Goal: Transaction & Acquisition: Book appointment/travel/reservation

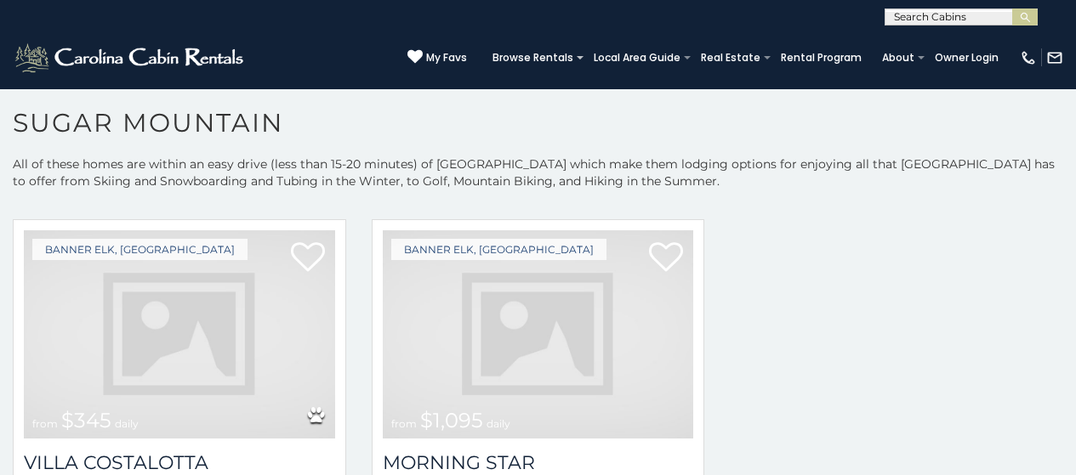
scroll to position [1824, 0]
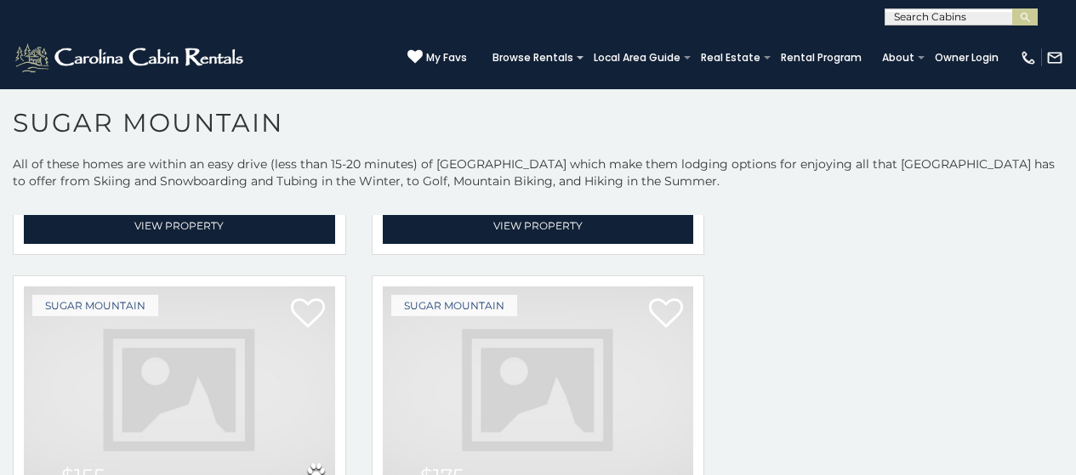
click at [259, 287] on img at bounding box center [179, 391] width 311 height 208
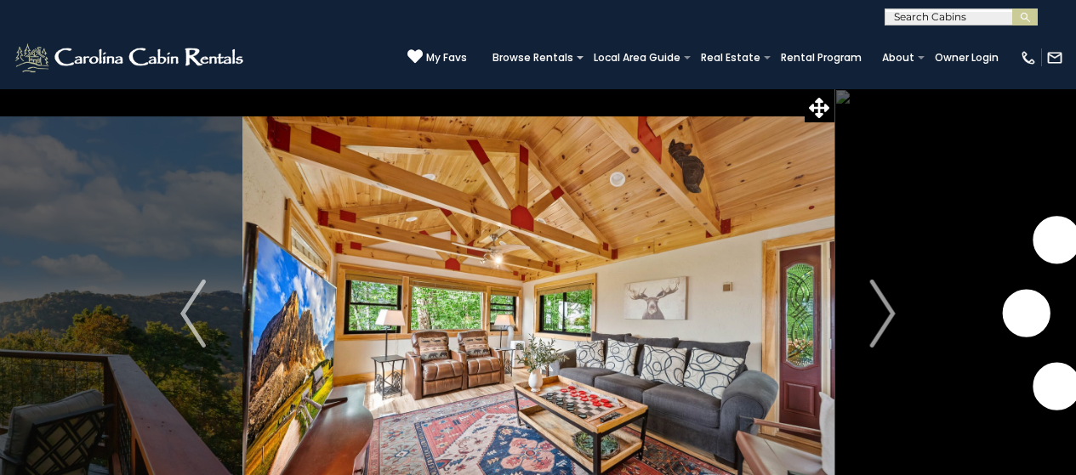
scroll to position [66, 0]
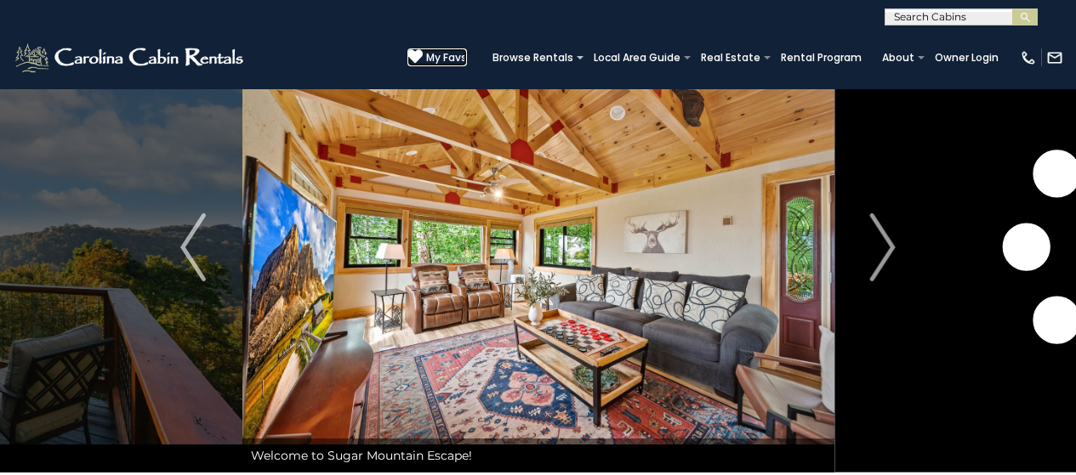
click at [467, 52] on span "My Favs" at bounding box center [446, 57] width 41 height 15
